Goal: Task Accomplishment & Management: Manage account settings

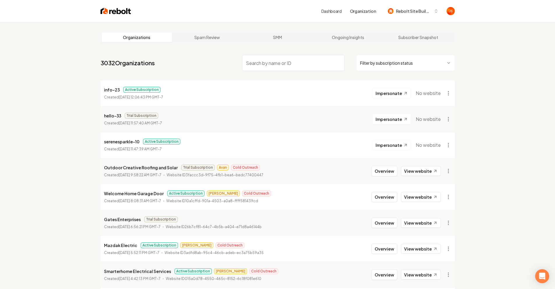
click at [371, 64] on html "Dashboard Organization Rebolt Site Builder Organizations Spam Review SMM Ongoin…" at bounding box center [277, 144] width 555 height 289
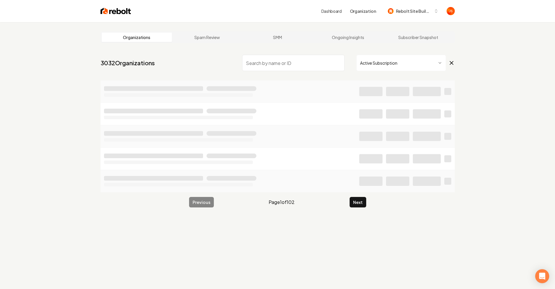
click at [312, 62] on input "search" at bounding box center [293, 63] width 103 height 16
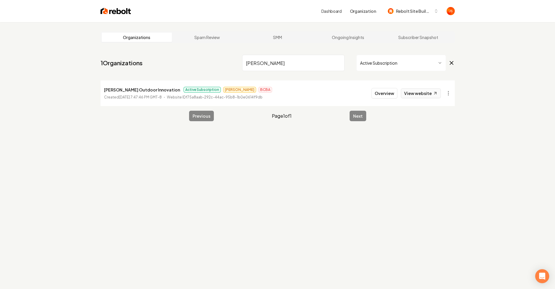
type input "[PERSON_NAME]"
click at [435, 95] on icon at bounding box center [435, 93] width 5 height 5
click at [338, 65] on input "[PERSON_NAME]" at bounding box center [293, 63] width 103 height 16
click at [340, 61] on input "[PERSON_NAME]" at bounding box center [293, 63] width 103 height 16
click at [367, 65] on html "Dashboard Organization Rebolt Site Builder Organizations Spam Review SMM Ongoin…" at bounding box center [280, 144] width 560 height 289
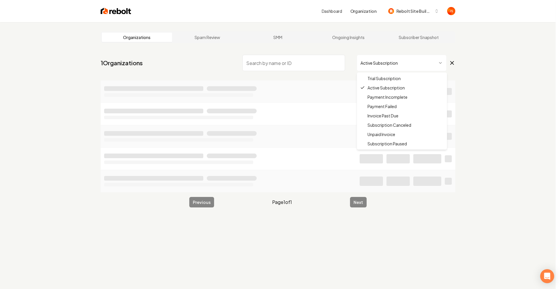
drag, startPoint x: 364, startPoint y: 79, endPoint x: 336, endPoint y: 73, distance: 29.1
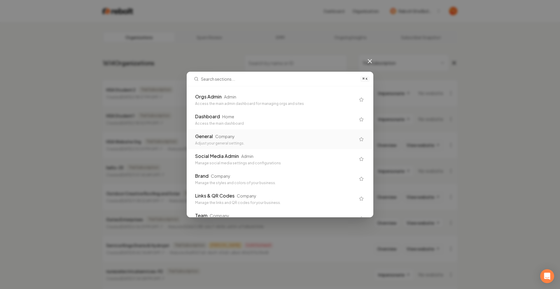
click at [223, 134] on div "Company" at bounding box center [225, 137] width 20 height 6
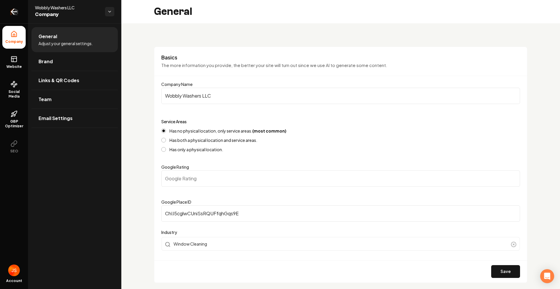
click at [15, 13] on icon "Return to dashboard" at bounding box center [13, 11] width 9 height 9
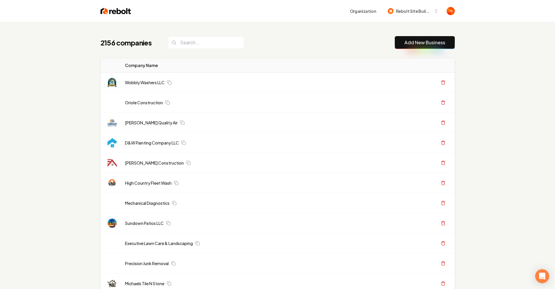
click at [206, 49] on div "2156 companies Add New Business" at bounding box center [278, 42] width 354 height 13
click at [204, 45] on input "search" at bounding box center [206, 42] width 76 height 12
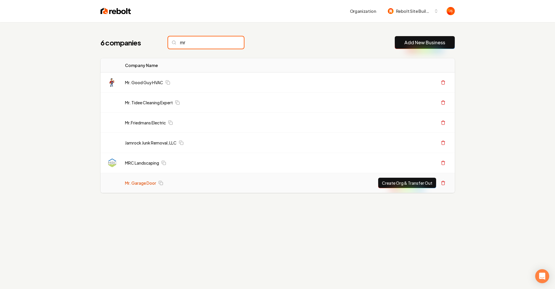
type input "mr"
click at [138, 184] on link "Mr. Garage Door" at bounding box center [140, 183] width 31 height 6
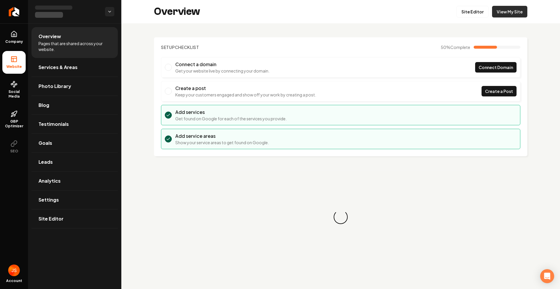
click at [520, 9] on link "View My Site" at bounding box center [509, 12] width 35 height 12
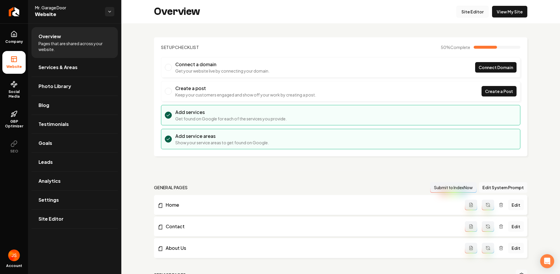
click at [469, 13] on link "Site Editor" at bounding box center [472, 12] width 32 height 12
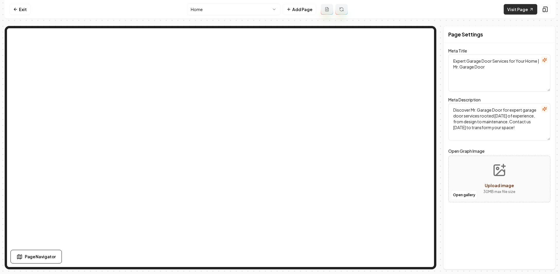
click at [514, 9] on link "Visit Page" at bounding box center [520, 9] width 34 height 10
click at [16, 8] on icon at bounding box center [15, 9] width 5 height 5
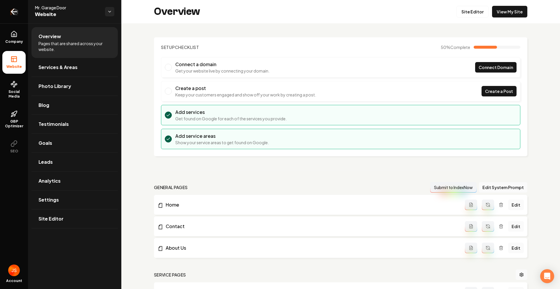
click at [22, 14] on link "Return to dashboard" at bounding box center [14, 11] width 28 height 23
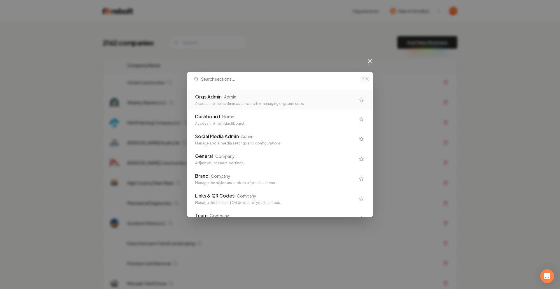
click at [259, 96] on div "Orgs Admin Admin" at bounding box center [275, 96] width 160 height 7
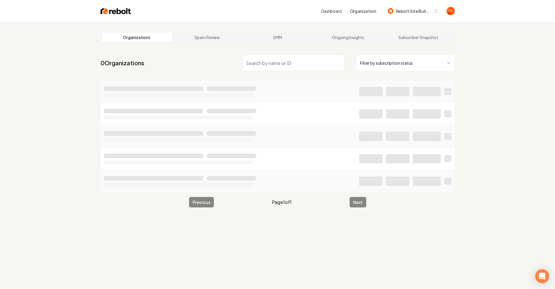
click at [287, 66] on input "search" at bounding box center [293, 63] width 103 height 16
click at [377, 60] on html "Dashboard Organization Rebolt Site Builder Organizations Spam Review SMM Ongoin…" at bounding box center [277, 144] width 555 height 289
click at [323, 63] on input "search" at bounding box center [293, 63] width 103 height 16
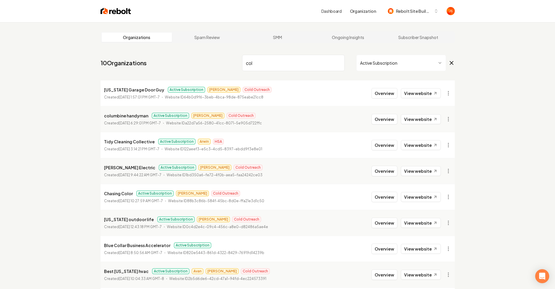
type input "col"
click at [395, 57] on html "Dashboard Organization Rebolt Site Builder Organizations Spam Review SMM Ongoin…" at bounding box center [277, 144] width 555 height 289
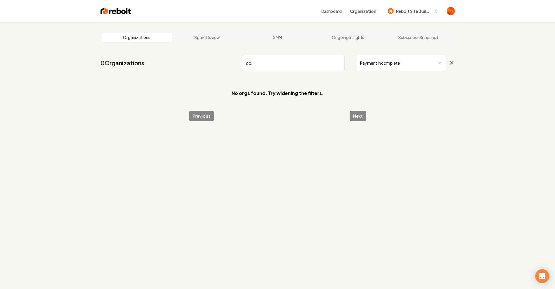
click at [376, 59] on html "Dashboard Organization Rebolt Site Builder Organizations Spam Review SMM Ongoin…" at bounding box center [277, 144] width 555 height 289
click at [383, 67] on html "Dashboard Organization Rebolt Site Builder Organizations Spam Review SMM Ongoin…" at bounding box center [280, 144] width 560 height 289
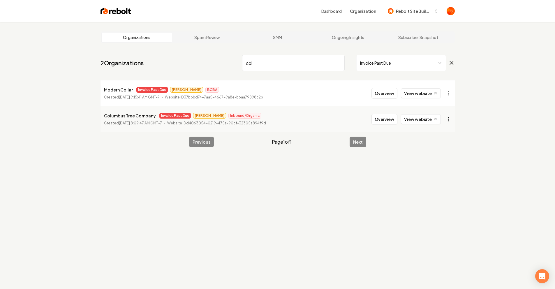
click at [450, 118] on html "Dashboard Organization Rebolt Site Builder Organizations Spam Review SMM Ongoin…" at bounding box center [277, 144] width 555 height 289
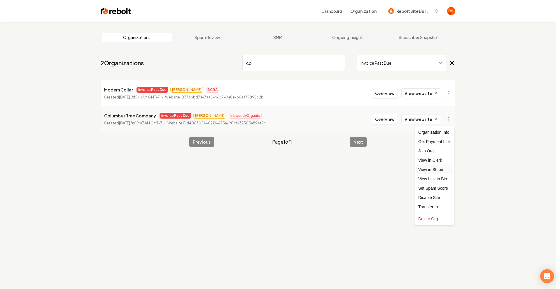
click at [433, 168] on link "View in Stripe" at bounding box center [434, 169] width 37 height 9
